Goal: Task Accomplishment & Management: Use online tool/utility

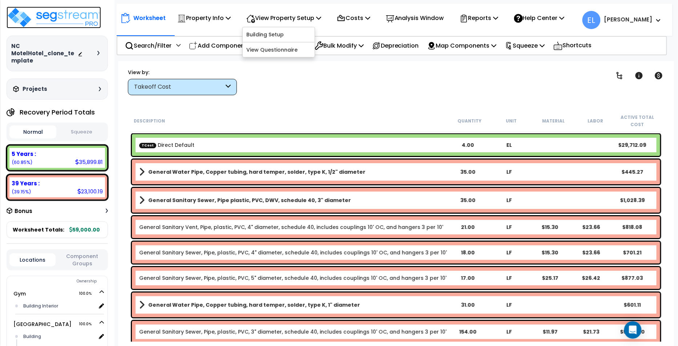
click at [71, 20] on img at bounding box center [54, 18] width 94 height 22
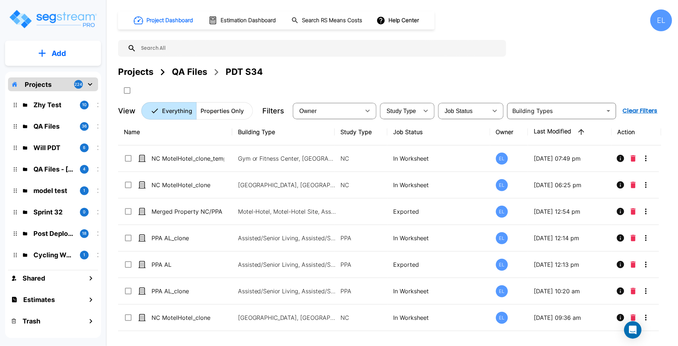
click at [56, 104] on p "Zhy Test" at bounding box center [53, 105] width 41 height 10
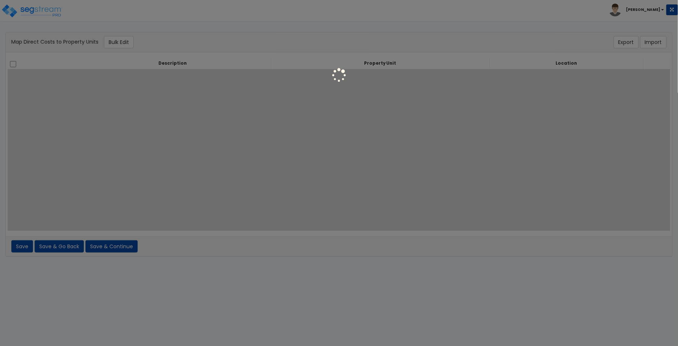
select select "6"
select select "11842"
select select "6"
select select "NEW-Casino"
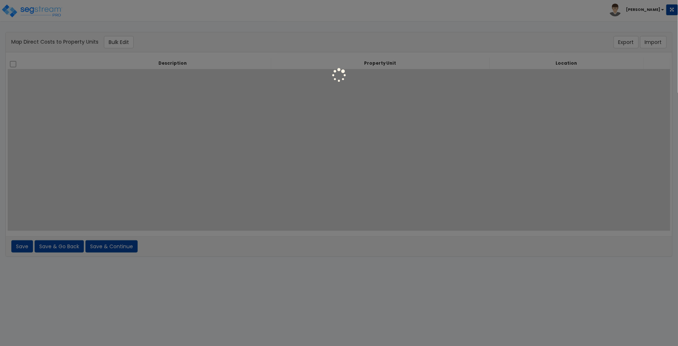
select select "6"
